Goal: Information Seeking & Learning: Learn about a topic

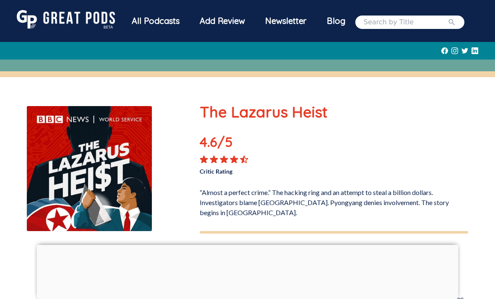
click at [158, 25] on div "All Podcasts" at bounding box center [156, 21] width 68 height 22
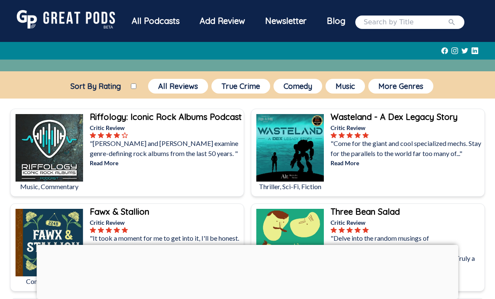
click at [400, 26] on input "search" at bounding box center [406, 22] width 84 height 10
type input "BBC sounds"
click at [456, 22] on button "submit" at bounding box center [452, 22] width 8 height 10
